Goal: Check status: Check status

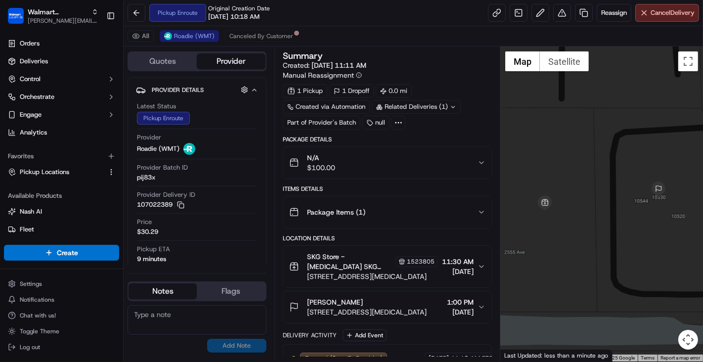
scroll to position [82, 0]
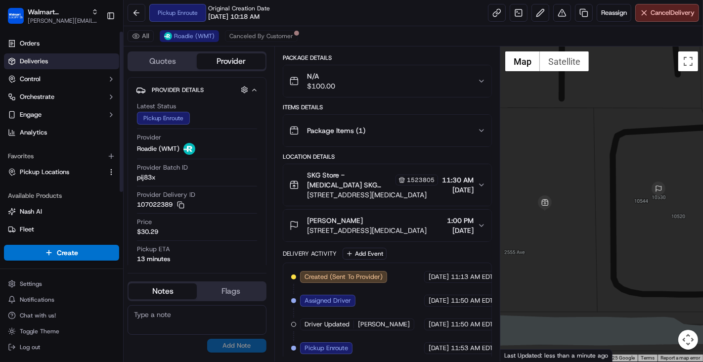
click at [52, 55] on link "Deliveries" at bounding box center [61, 61] width 115 height 16
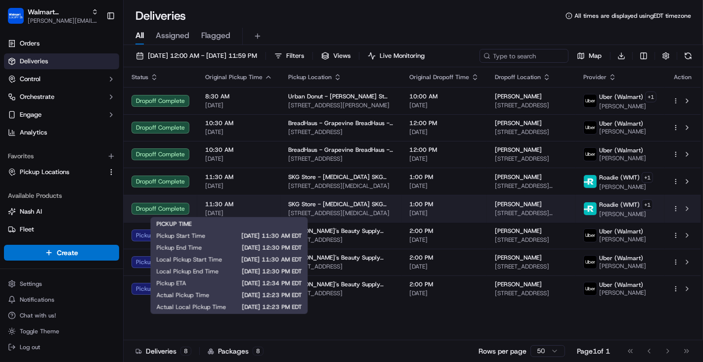
click at [178, 204] on div "Dropoff Complete" at bounding box center [161, 209] width 58 height 12
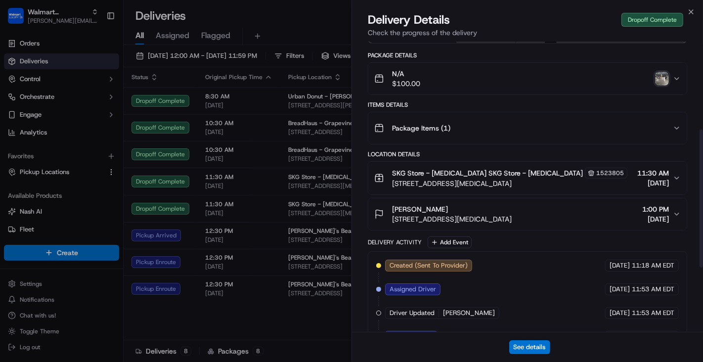
scroll to position [321, 0]
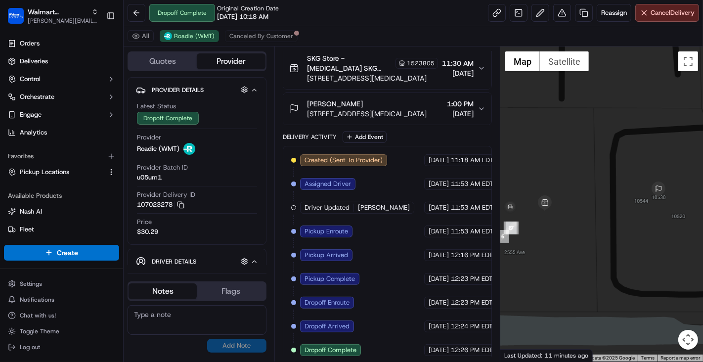
drag, startPoint x: 552, startPoint y: 227, endPoint x: 578, endPoint y: 224, distance: 26.9
click at [578, 224] on div at bounding box center [601, 203] width 203 height 315
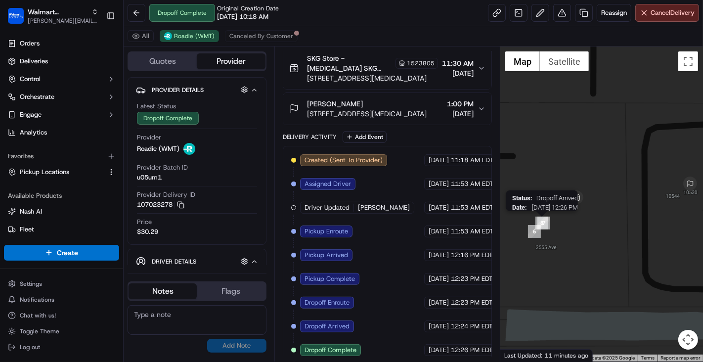
click at [547, 224] on img "8" at bounding box center [541, 223] width 13 height 13
click at [547, 234] on div "To navigate, press the arrow keys." at bounding box center [601, 203] width 203 height 315
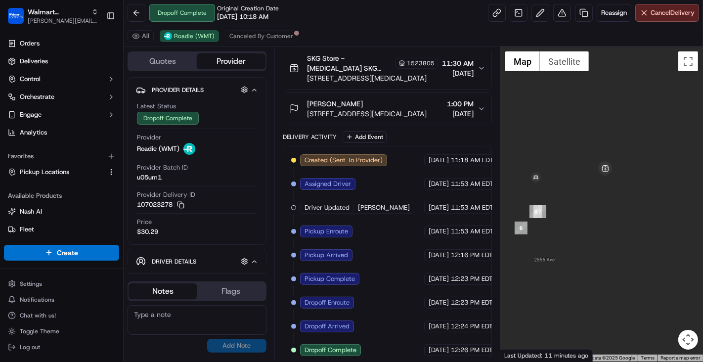
click at [531, 203] on div at bounding box center [601, 203] width 203 height 315
click at [533, 207] on img "8" at bounding box center [536, 211] width 13 height 13
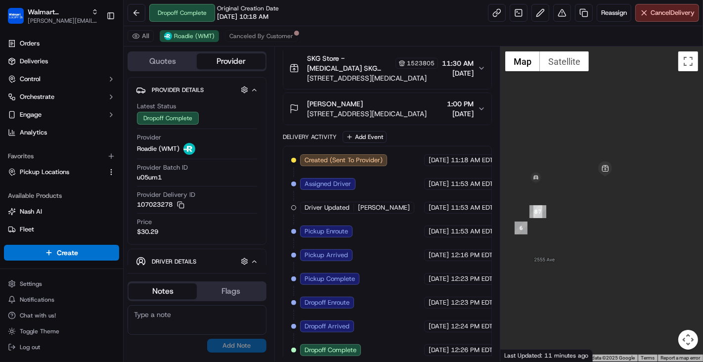
click at [555, 223] on div "To navigate, press the arrow keys." at bounding box center [601, 203] width 203 height 315
drag, startPoint x: 553, startPoint y: 222, endPoint x: 674, endPoint y: 222, distance: 120.6
click at [674, 222] on div at bounding box center [601, 203] width 203 height 315
click at [638, 199] on img "8" at bounding box center [633, 199] width 13 height 13
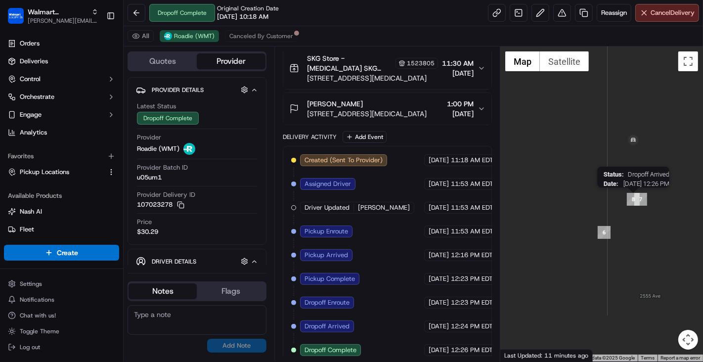
click at [638, 199] on img "8" at bounding box center [633, 199] width 13 height 13
